Goal: Task Accomplishment & Management: Manage account settings

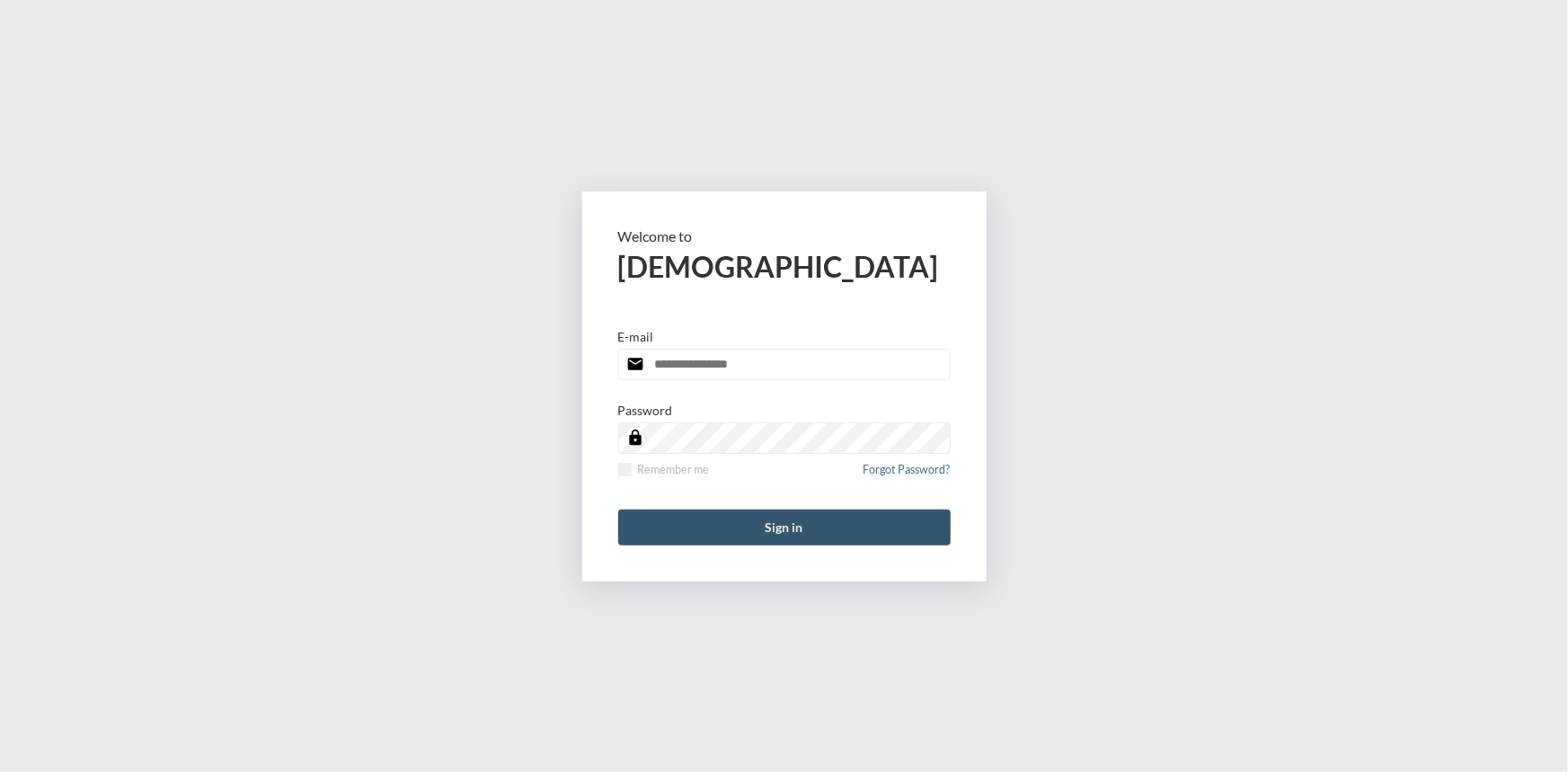
type input "**********"
click at [783, 519] on button "Sign in" at bounding box center [784, 527] width 333 height 36
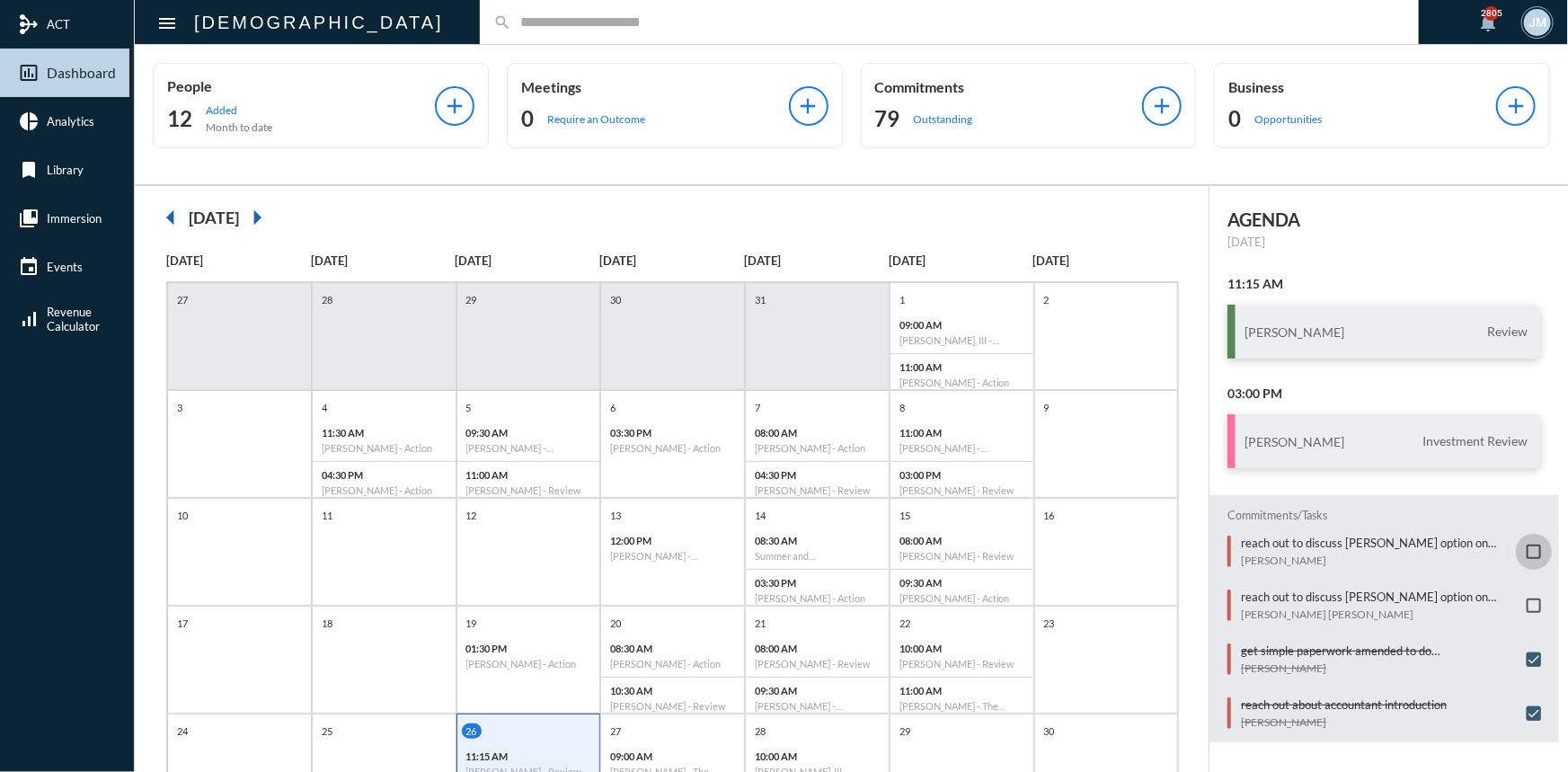
click at [1527, 551] on span at bounding box center [1533, 551] width 14 height 14
